Goal: Find contact information: Find contact information

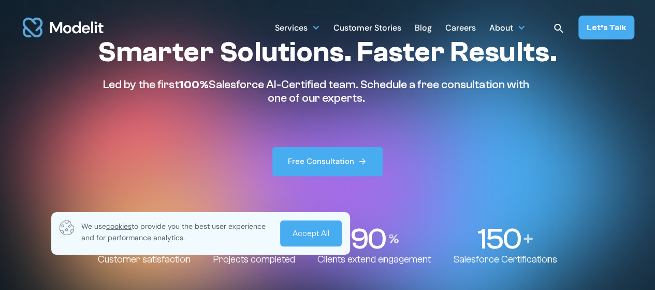
click at [308, 240] on link "Accept All" at bounding box center [311, 233] width 62 height 26
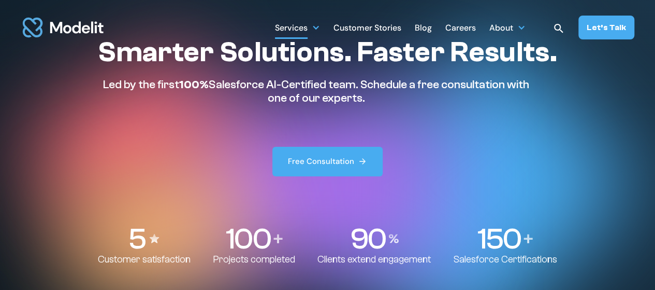
click at [314, 23] on div "Services" at bounding box center [297, 27] width 45 height 20
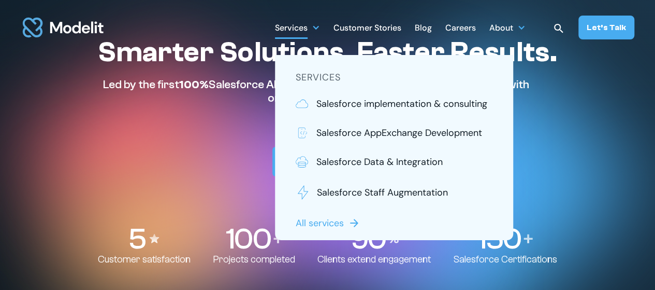
click at [502, 112] on nav "SERVICES Salesforce implementation & consulting Salesforce AppExchange Developm…" at bounding box center [394, 147] width 238 height 185
click at [542, 67] on h1 "Smarter Solutions. Faster Results." at bounding box center [327, 52] width 459 height 34
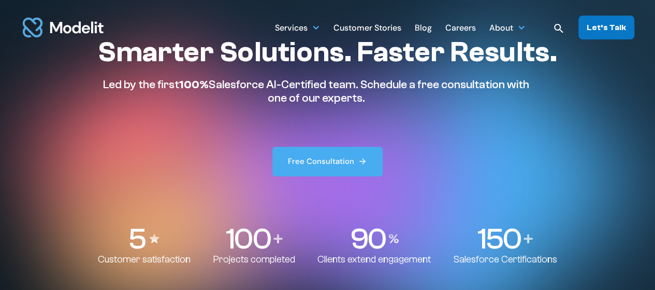
click at [591, 30] on div "Let’s Talk" at bounding box center [606, 27] width 39 height 11
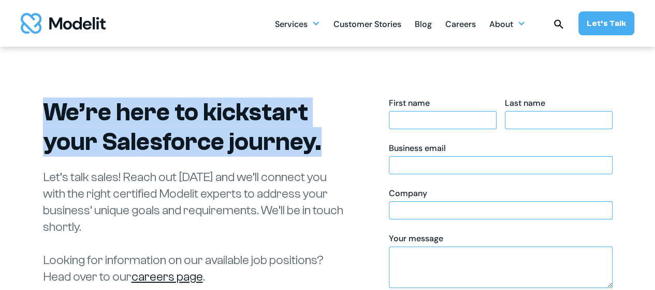
drag, startPoint x: 22, startPoint y: 93, endPoint x: 329, endPoint y: 145, distance: 312.0
click at [329, 145] on div "We’re here to kickstart your Salesforce journey. Let’s talk sales! Reach out [D…" at bounding box center [327, 291] width 655 height 492
click at [329, 145] on h1 "We’re here to kickstart your Salesforce journey." at bounding box center [193, 126] width 300 height 59
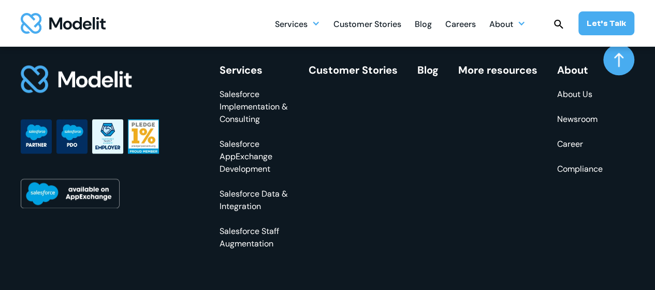
scroll to position [497, 0]
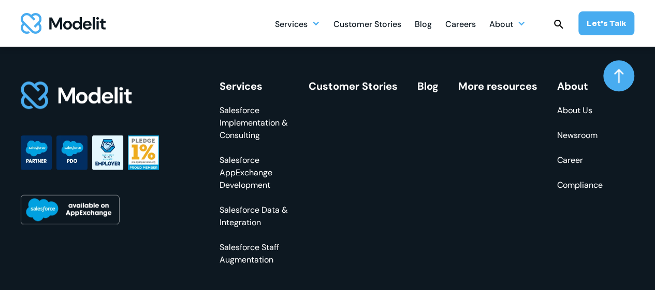
click at [563, 104] on link "About Us" at bounding box center [580, 110] width 46 height 12
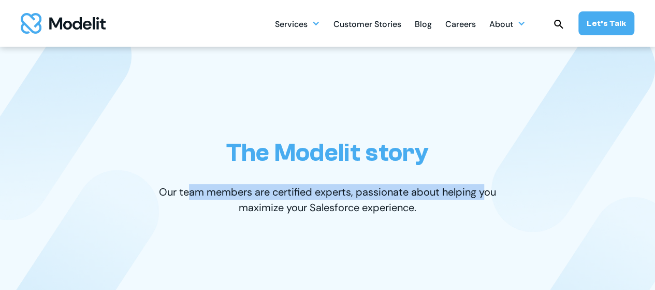
drag, startPoint x: 193, startPoint y: 152, endPoint x: 486, endPoint y: 165, distance: 293.0
click at [486, 165] on div "The Modelit story Our team members are certified experts, passionate about help…" at bounding box center [328, 176] width 614 height 259
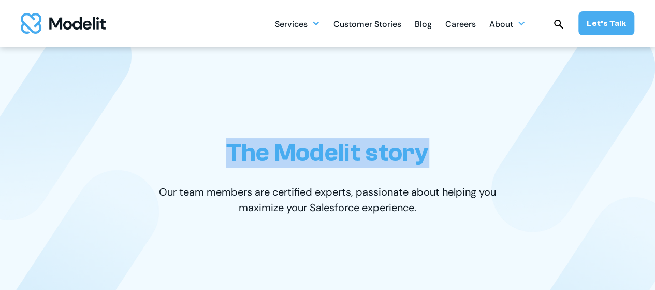
drag, startPoint x: 209, startPoint y: 157, endPoint x: 442, endPoint y: 157, distance: 232.6
click at [442, 157] on div "The Modelit story Our team members are certified experts, passionate about help…" at bounding box center [328, 176] width 614 height 259
click at [441, 157] on div "The Modelit story Our team members are certified experts, passionate about help…" at bounding box center [328, 176] width 614 height 259
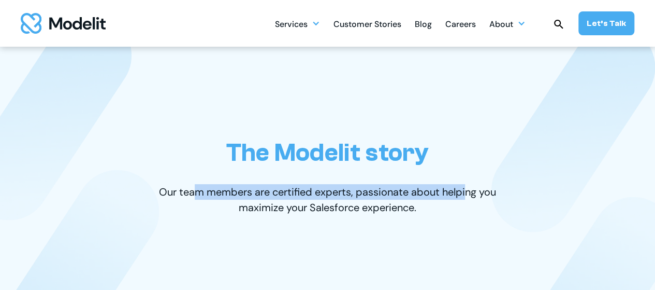
drag, startPoint x: 194, startPoint y: 164, endPoint x: 464, endPoint y: 156, distance: 270.0
click at [464, 156] on div "The Modelit story Our team members are certified experts, passionate about help…" at bounding box center [328, 176] width 614 height 259
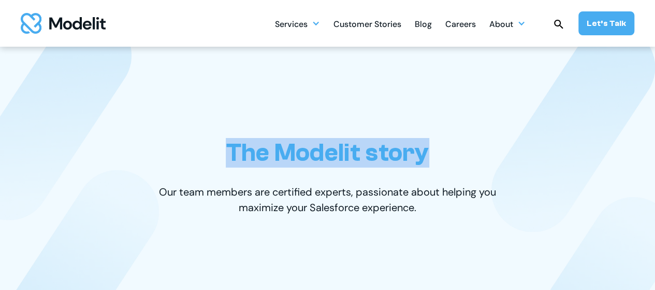
drag, startPoint x: 223, startPoint y: 156, endPoint x: 449, endPoint y: 150, distance: 225.9
click at [454, 149] on div "The Modelit story Our team members are certified experts, passionate about help…" at bounding box center [328, 176] width 614 height 259
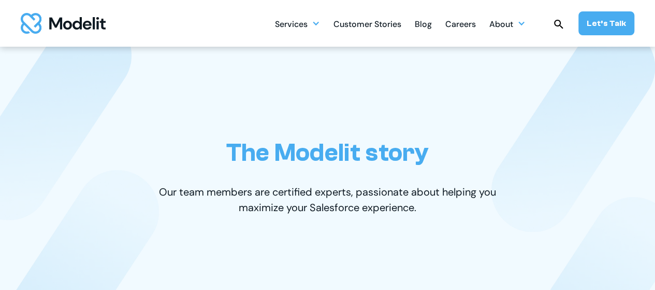
click at [158, 191] on p "Our team members are certified experts, passionate about helping you maximize y…" at bounding box center [327, 199] width 357 height 31
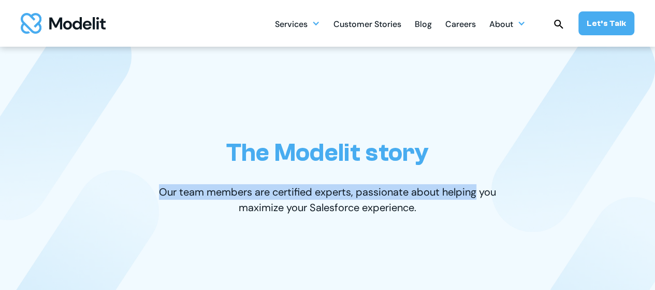
drag, startPoint x: 158, startPoint y: 191, endPoint x: 448, endPoint y: 234, distance: 292.7
click at [472, 195] on p "Our team members are certified experts, passionate about helping you maximize y…" at bounding box center [327, 199] width 357 height 31
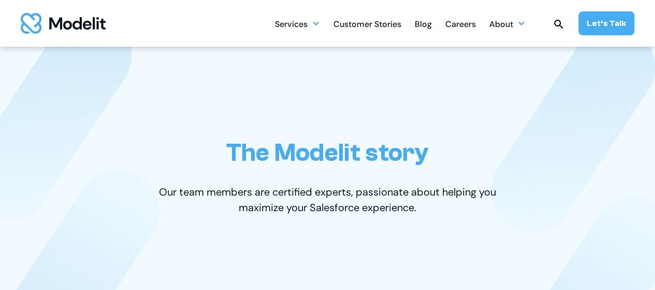
drag, startPoint x: 446, startPoint y: 238, endPoint x: 384, endPoint y: 222, distance: 63.7
click at [444, 238] on div "The Modelit story Our team members are certified experts, passionate about help…" at bounding box center [328, 176] width 614 height 259
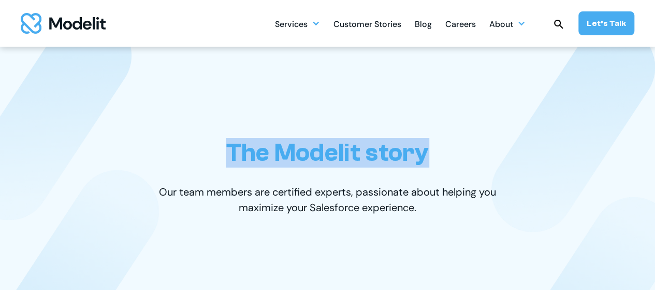
drag, startPoint x: 222, startPoint y: 155, endPoint x: 441, endPoint y: 153, distance: 219.6
click at [441, 153] on div "The Modelit story Our team members are certified experts, passionate about help…" at bounding box center [328, 176] width 614 height 259
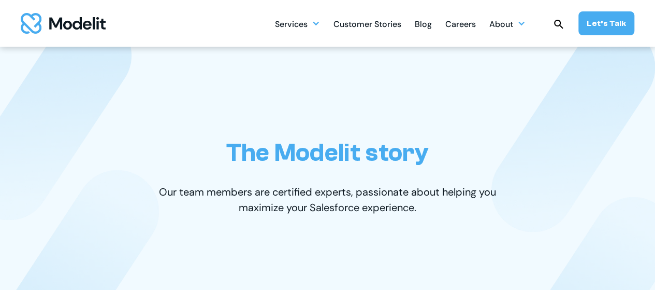
drag, startPoint x: 440, startPoint y: 195, endPoint x: 287, endPoint y: 201, distance: 152.9
click at [440, 196] on p "Our team members are certified experts, passionate about helping you maximize y…" at bounding box center [327, 199] width 357 height 31
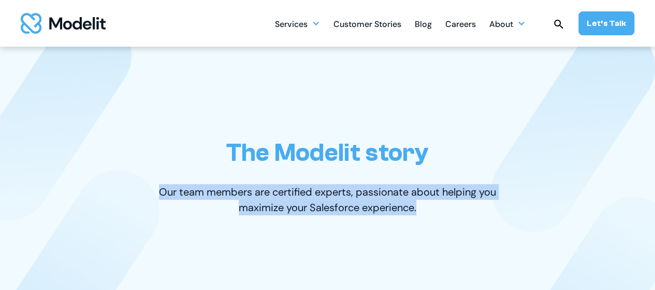
drag, startPoint x: 149, startPoint y: 190, endPoint x: 447, endPoint y: 218, distance: 299.2
click at [447, 218] on div "The Modelit story Our team members are certified experts, passionate about help…" at bounding box center [328, 176] width 614 height 259
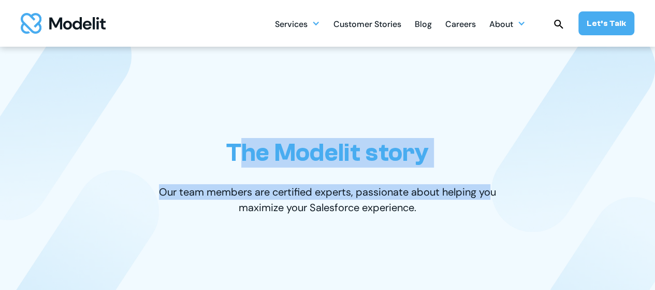
drag, startPoint x: 243, startPoint y: 147, endPoint x: 488, endPoint y: 165, distance: 245.2
click at [488, 165] on div "The Modelit story Our team members are certified experts, passionate about help…" at bounding box center [328, 176] width 614 height 259
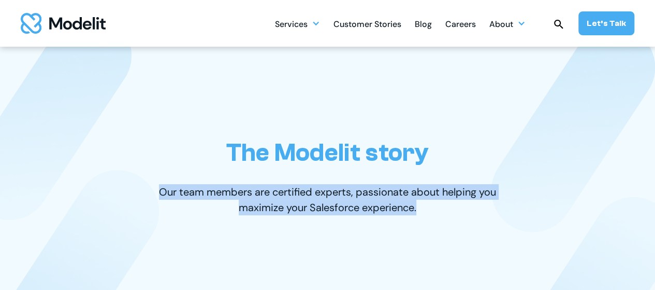
drag, startPoint x: 152, startPoint y: 190, endPoint x: 415, endPoint y: 216, distance: 264.5
click at [420, 218] on div "The Modelit story Our team members are certified experts, passionate about help…" at bounding box center [328, 176] width 614 height 259
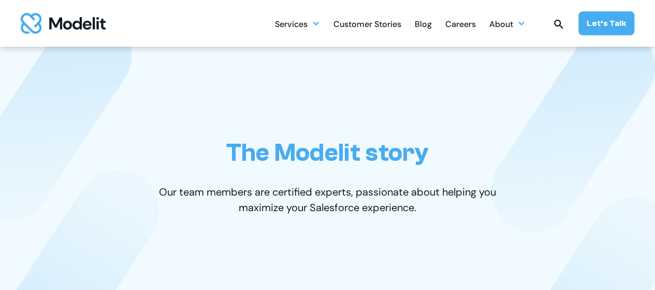
click at [186, 133] on div "The Modelit story Our team members are certified experts, passionate about help…" at bounding box center [328, 176] width 614 height 259
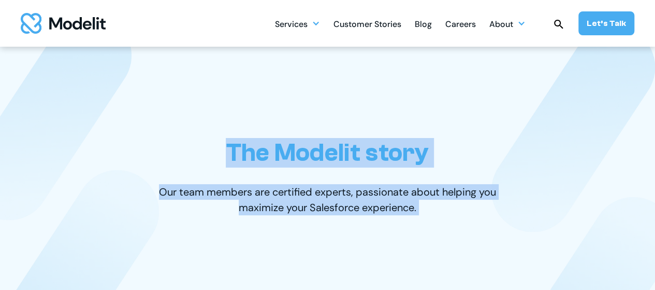
drag, startPoint x: 186, startPoint y: 133, endPoint x: 440, endPoint y: 221, distance: 268.7
click at [440, 221] on div "The Modelit story Our team members are certified experts, passionate about help…" at bounding box center [328, 176] width 614 height 259
drag, startPoint x: 440, startPoint y: 221, endPoint x: 357, endPoint y: 223, distance: 82.4
click at [440, 222] on div "The Modelit story Our team members are certified experts, passionate about help…" at bounding box center [328, 176] width 614 height 259
click at [168, 155] on div "The Modelit story Our team members are certified experts, passionate about help…" at bounding box center [328, 176] width 614 height 259
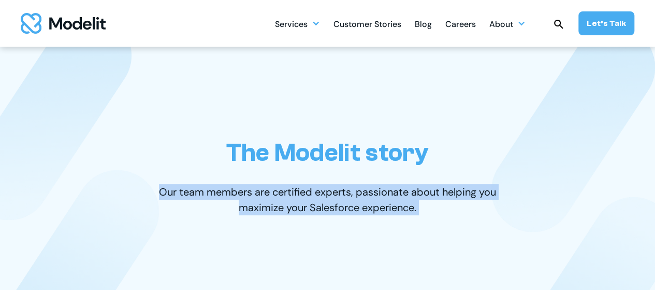
drag, startPoint x: 168, startPoint y: 155, endPoint x: 462, endPoint y: 205, distance: 298.3
click at [462, 205] on div "The Modelit story Our team members are certified experts, passionate about help…" at bounding box center [328, 176] width 614 height 259
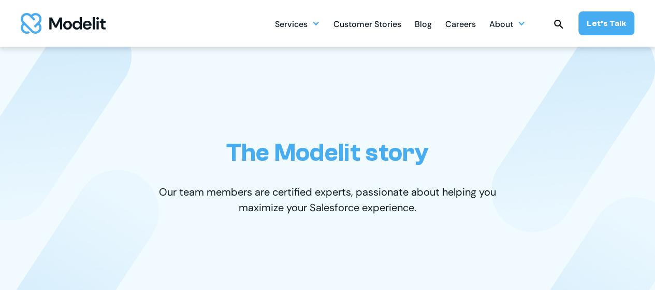
click at [440, 147] on div "The Modelit story Our team members are certified experts, passionate about help…" at bounding box center [328, 176] width 614 height 259
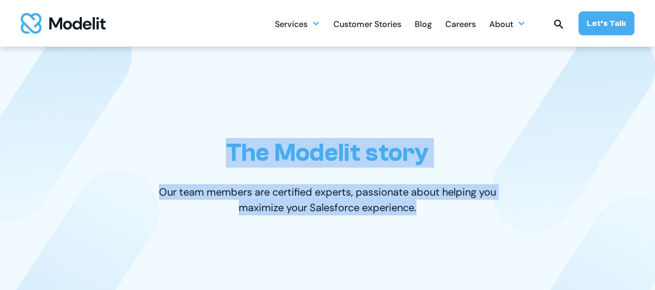
drag, startPoint x: 331, startPoint y: 145, endPoint x: 479, endPoint y: 212, distance: 162.5
click at [479, 212] on div "The Modelit story Our team members are certified experts, passionate about help…" at bounding box center [328, 176] width 614 height 259
click at [473, 133] on div "The Modelit story Our team members are certified experts, passionate about help…" at bounding box center [328, 176] width 614 height 259
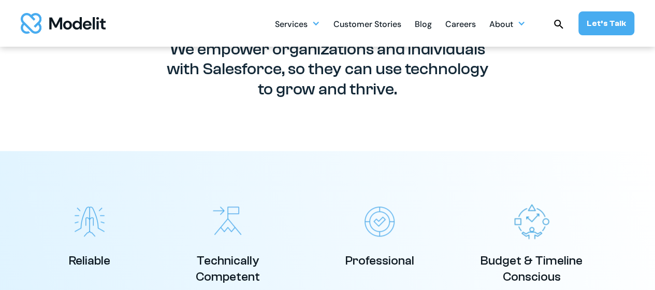
scroll to position [259, 0]
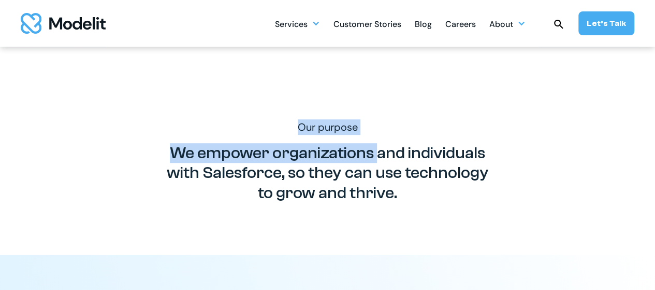
drag, startPoint x: 252, startPoint y: 129, endPoint x: 381, endPoint y: 137, distance: 129.2
click at [381, 137] on div "Our purpose We empower organizations and individuals with Salesforce, so they c…" at bounding box center [328, 151] width 614 height 208
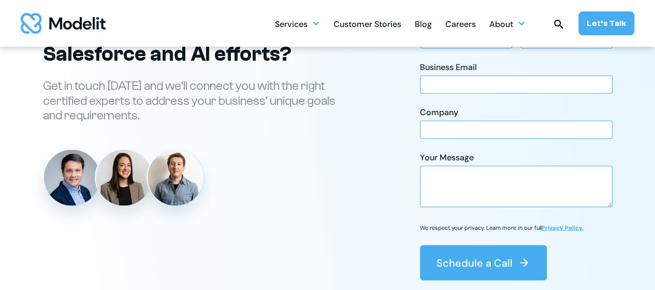
scroll to position [2663, 0]
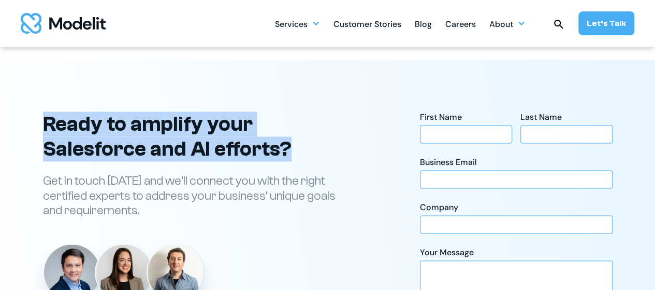
drag, startPoint x: 30, startPoint y: 123, endPoint x: 313, endPoint y: 155, distance: 284.7
click at [313, 155] on div "Ready to grow your company? Let’s talk sales! Reach out [DATE] and we’ll connec…" at bounding box center [327, 242] width 655 height 263
click at [311, 153] on h2 "Ready to amplify your Salesforce and AI efforts?" at bounding box center [196, 136] width 306 height 50
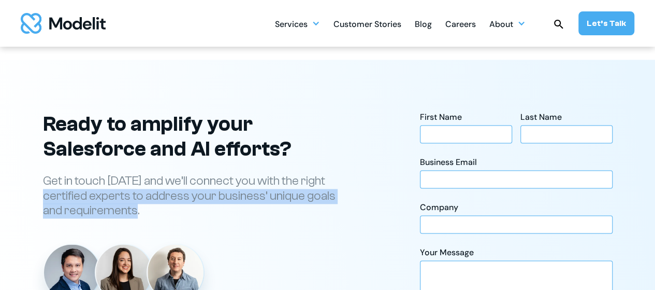
drag, startPoint x: 6, startPoint y: 193, endPoint x: 183, endPoint y: 204, distance: 177.5
click at [183, 204] on div "Ready to grow your company? Let’s talk sales! Reach out [DATE] and we’ll connec…" at bounding box center [327, 242] width 655 height 263
click at [183, 204] on p "Get in touch [DATE] and we’ll connect you with the right certified experts to a…" at bounding box center [196, 196] width 306 height 45
